Goal: Browse casually: Explore the website without a specific task or goal

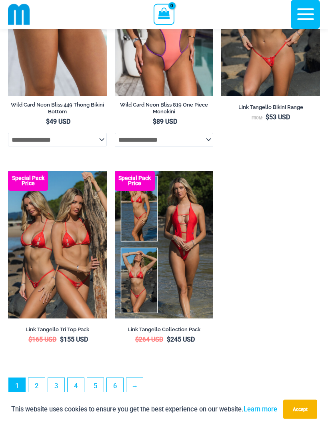
scroll to position [2323, 0]
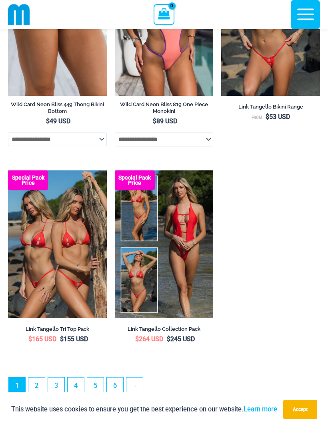
click at [42, 394] on link "2" at bounding box center [36, 386] width 16 height 16
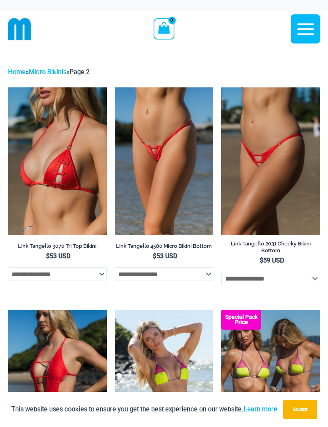
click at [302, 30] on icon "button" at bounding box center [305, 29] width 20 height 20
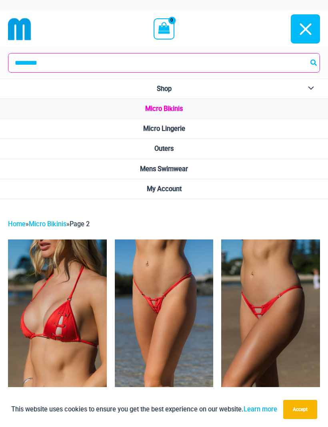
click at [175, 126] on span "Micro Lingerie" at bounding box center [164, 129] width 42 height 8
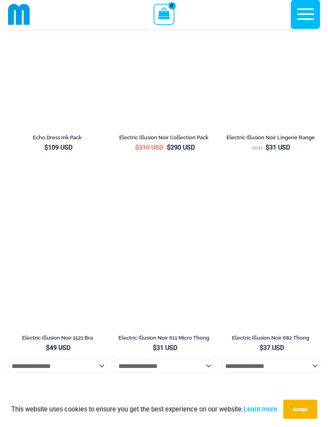
scroll to position [1467, 0]
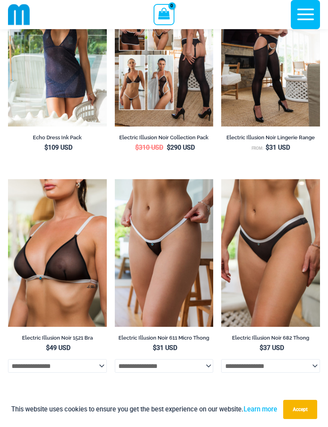
click at [221, 179] on img at bounding box center [221, 179] width 0 height 0
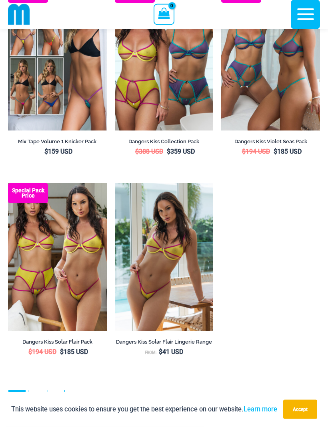
scroll to position [2104, 0]
click at [39, 407] on link "2" at bounding box center [36, 399] width 16 height 16
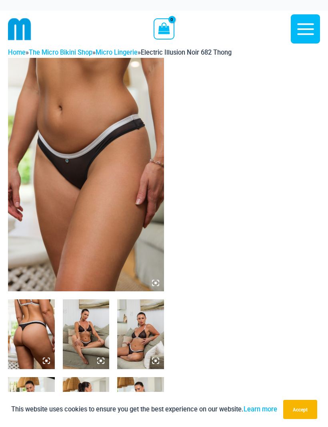
click at [119, 252] on img at bounding box center [86, 175] width 156 height 234
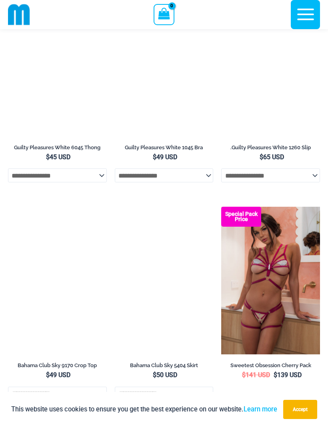
scroll to position [1178, 0]
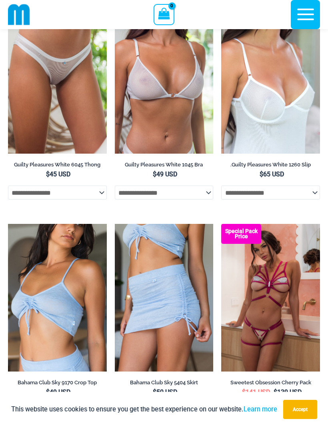
click at [307, 16] on icon "button" at bounding box center [305, 14] width 20 height 20
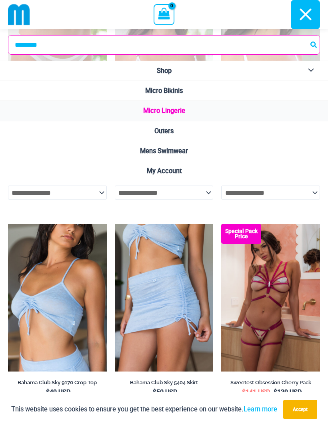
click at [180, 93] on span "Micro Bikinis" at bounding box center [164, 91] width 38 height 8
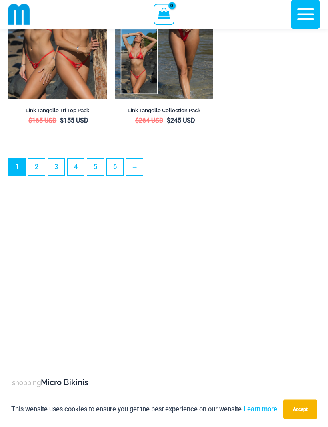
scroll to position [2544, 0]
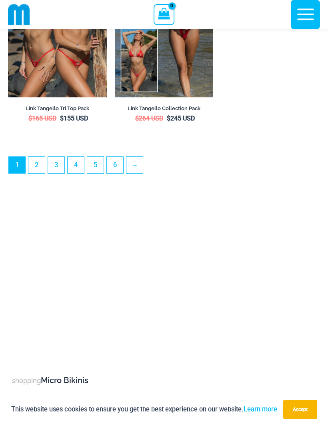
click at [38, 173] on link "2" at bounding box center [36, 165] width 16 height 16
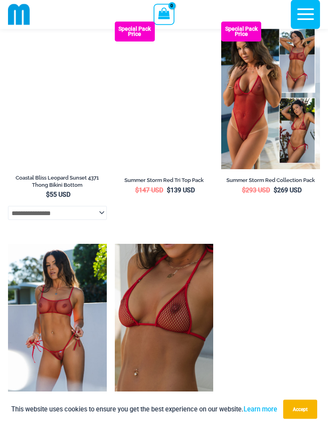
scroll to position [722, 0]
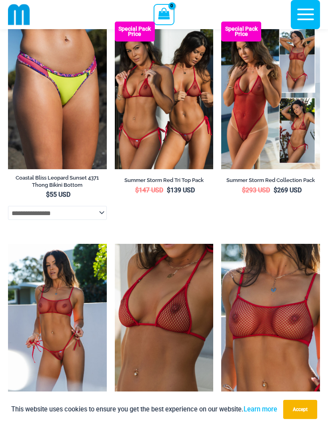
click at [221, 244] on img at bounding box center [221, 244] width 0 height 0
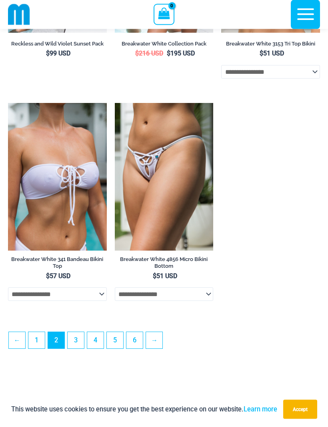
scroll to position [2172, 0]
click at [82, 349] on link "3" at bounding box center [76, 340] width 16 height 16
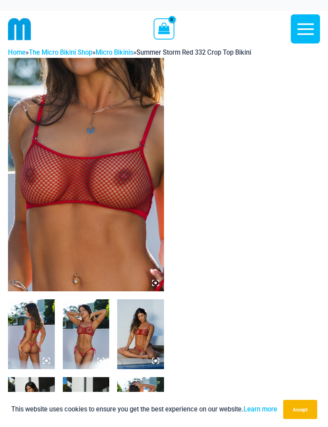
click at [119, 256] on img at bounding box center [86, 175] width 156 height 234
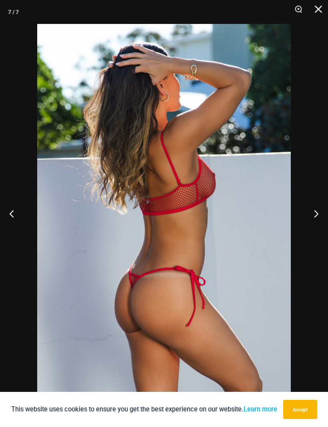
click at [317, 8] on button "Close" at bounding box center [315, 12] width 20 height 24
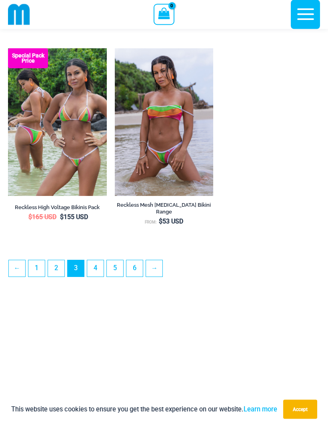
scroll to position [2255, 0]
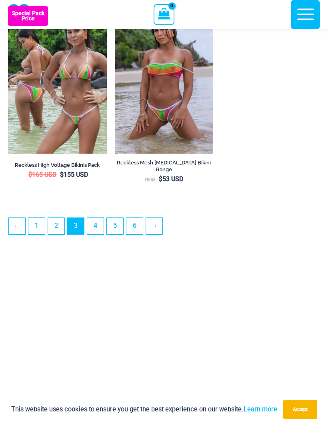
click at [97, 234] on link "4" at bounding box center [95, 226] width 16 height 16
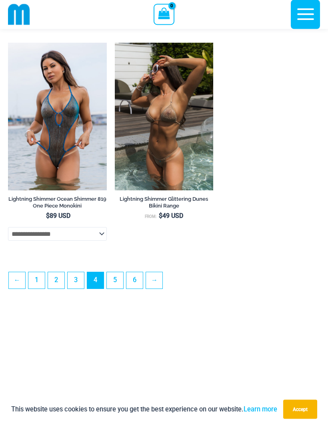
scroll to position [2245, 0]
click at [120, 289] on link "5" at bounding box center [115, 280] width 16 height 16
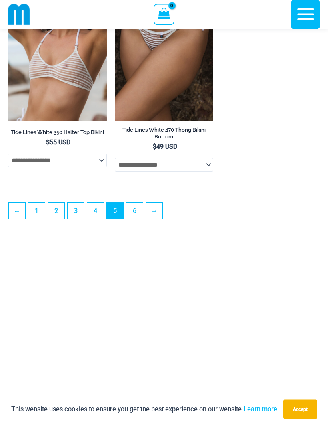
scroll to position [2288, 0]
click at [139, 219] on link "6" at bounding box center [134, 211] width 16 height 16
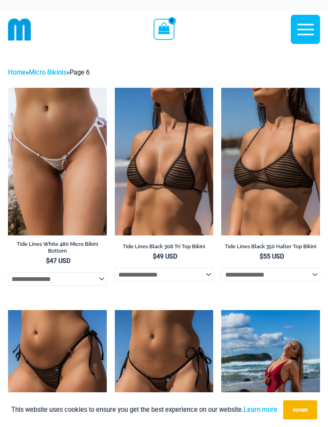
click at [306, 32] on icon "button" at bounding box center [305, 29] width 20 height 20
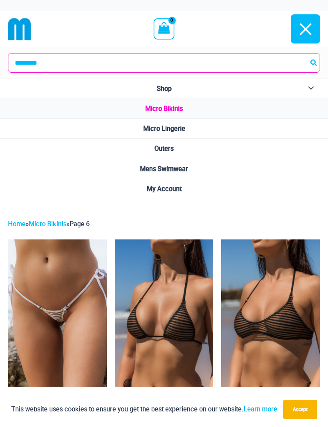
click at [178, 153] on link "Outers" at bounding box center [164, 149] width 328 height 20
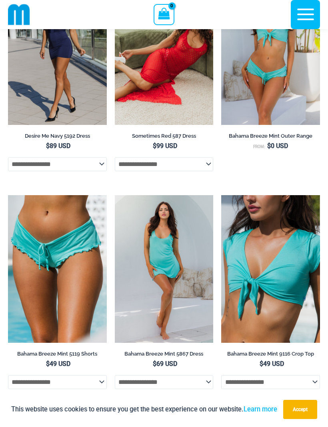
scroll to position [187, 0]
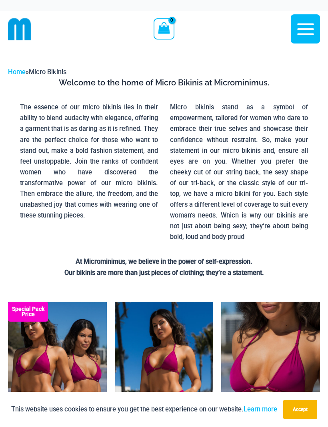
click at [309, 33] on icon "button" at bounding box center [305, 29] width 20 height 20
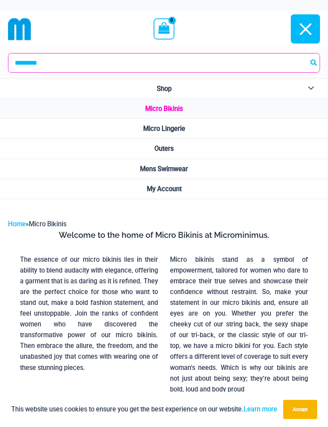
click at [174, 93] on link "Shop" at bounding box center [164, 89] width 328 height 20
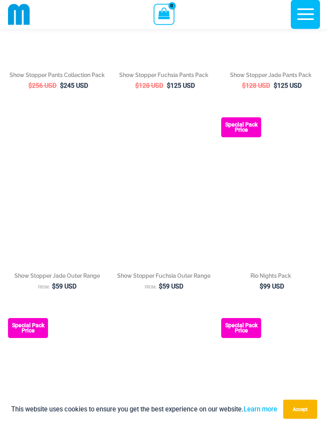
scroll to position [1412, 0]
